Goal: Book appointment/travel/reservation

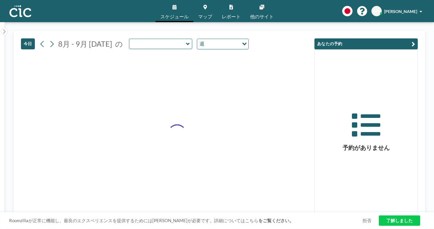
type input "Kaminari"
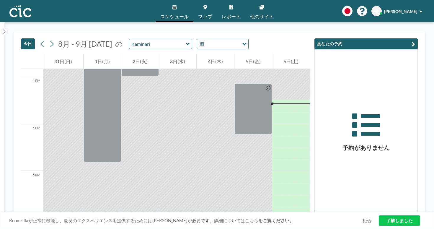
scroll to position [747, 0]
click at [186, 41] on icon at bounding box center [188, 44] width 4 height 6
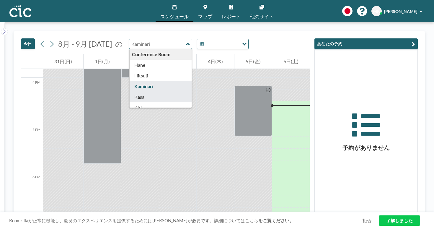
type input "Kasa"
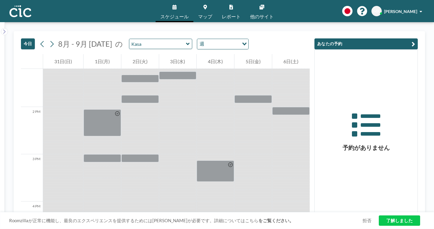
scroll to position [624, 0]
click at [198, 40] on input "Search for option" at bounding box center [219, 44] width 43 height 8
click at [175, 42] on li "日" at bounding box center [174, 46] width 47 height 9
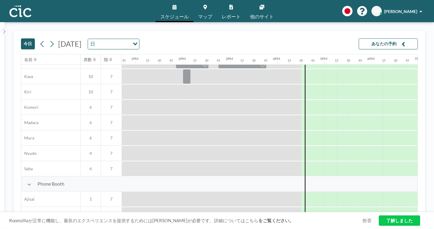
scroll to position [94, 600]
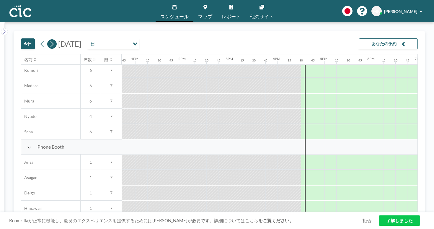
click at [49, 40] on icon at bounding box center [52, 44] width 6 height 9
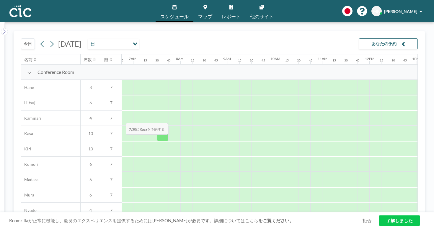
scroll to position [0, 320]
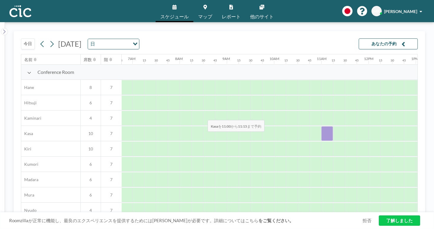
click at [321, 126] on div at bounding box center [327, 133] width 12 height 15
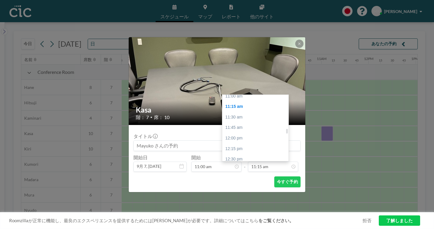
scroll to position [465, 0]
click at [256, 176] on div "01:00 pm" at bounding box center [255, 181] width 66 height 11
type input "01:00 pm"
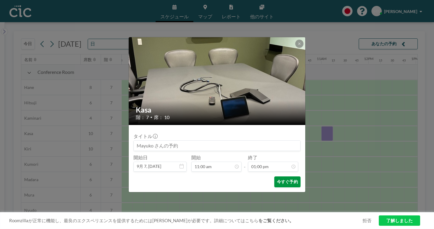
scroll to position [490, 0]
click at [274, 176] on button "今すぐ予約" at bounding box center [287, 181] width 26 height 11
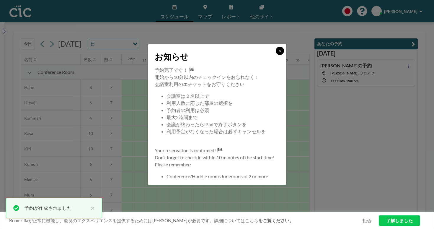
click at [278, 53] on icon at bounding box center [280, 51] width 4 height 4
